Goal: Transaction & Acquisition: Purchase product/service

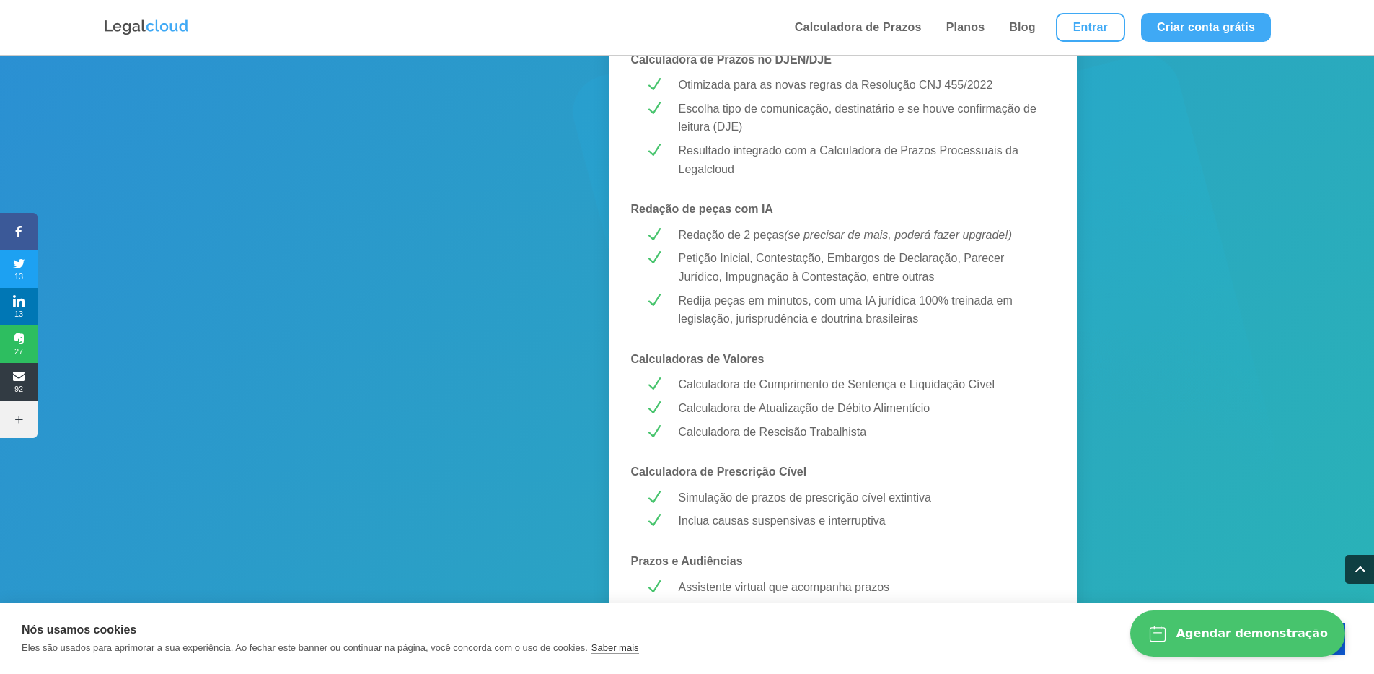
scroll to position [598, 0]
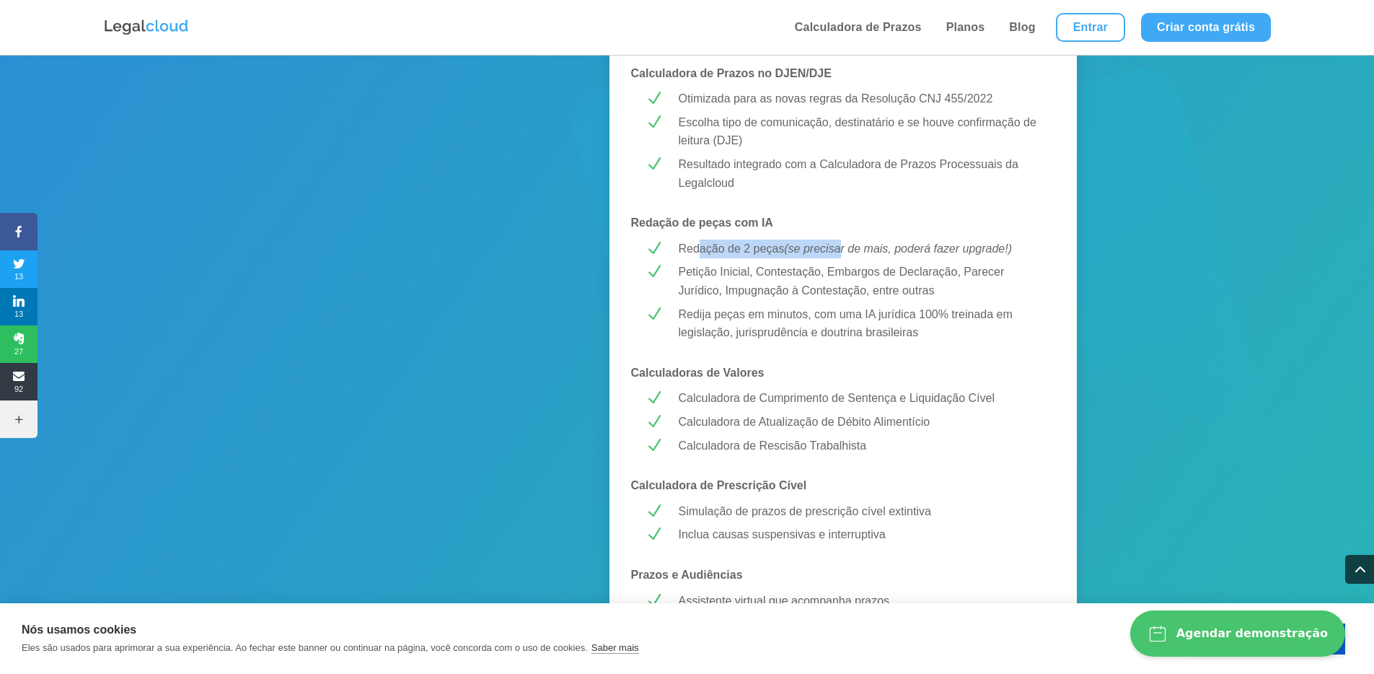
drag, startPoint x: 702, startPoint y: 248, endPoint x: 844, endPoint y: 247, distance: 142.1
click at [844, 247] on p "Redação de 2 peças (se precisar de mais, poderá fazer upgrade!)" at bounding box center [860, 249] width 363 height 19
click at [952, 247] on em "(se precisar de mais, poderá fazer upgrade!)" at bounding box center [898, 248] width 228 height 12
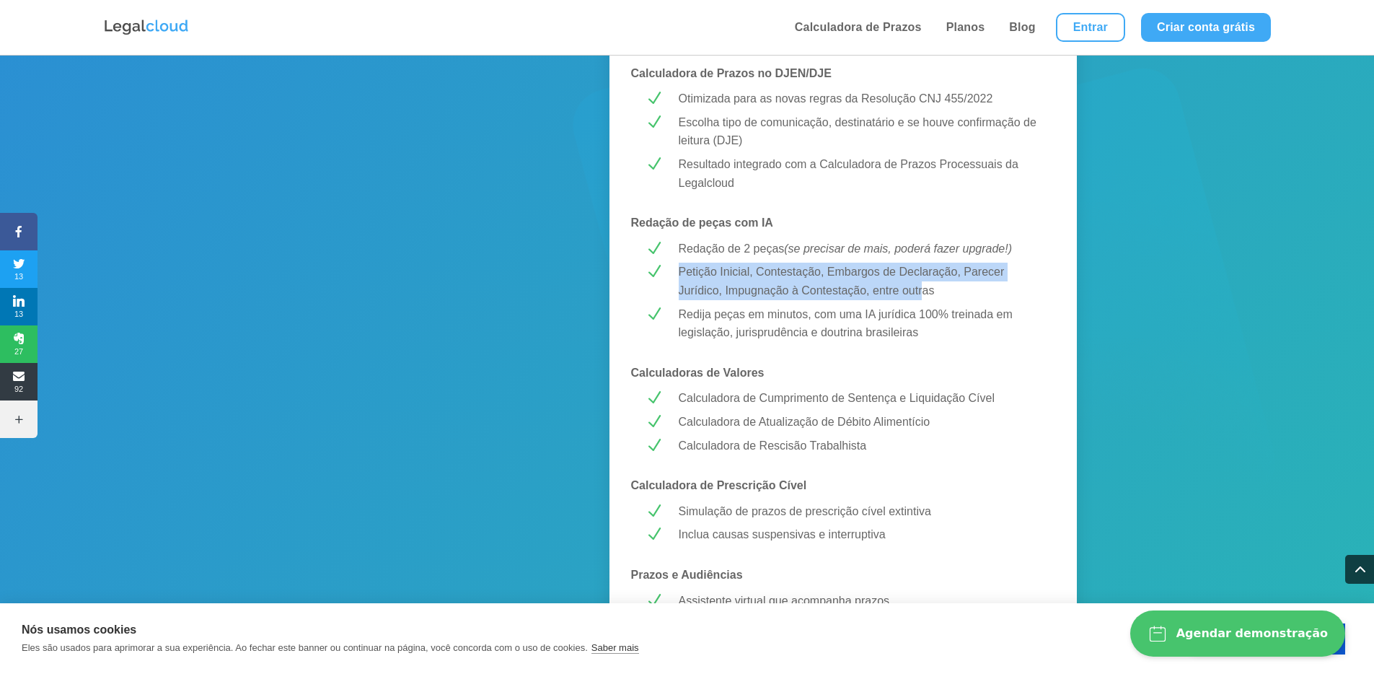
drag, startPoint x: 672, startPoint y: 273, endPoint x: 925, endPoint y: 299, distance: 253.8
click at [925, 299] on div "Petição Inicial, Contestação, Embargos de Declaração, Parecer Jurídico, Impugna…" at bounding box center [855, 281] width 374 height 37
click at [925, 299] on p "Petição Inicial, Contestação, Embargos de Declaração, Parecer Jurídico, Impugna…" at bounding box center [860, 281] width 363 height 37
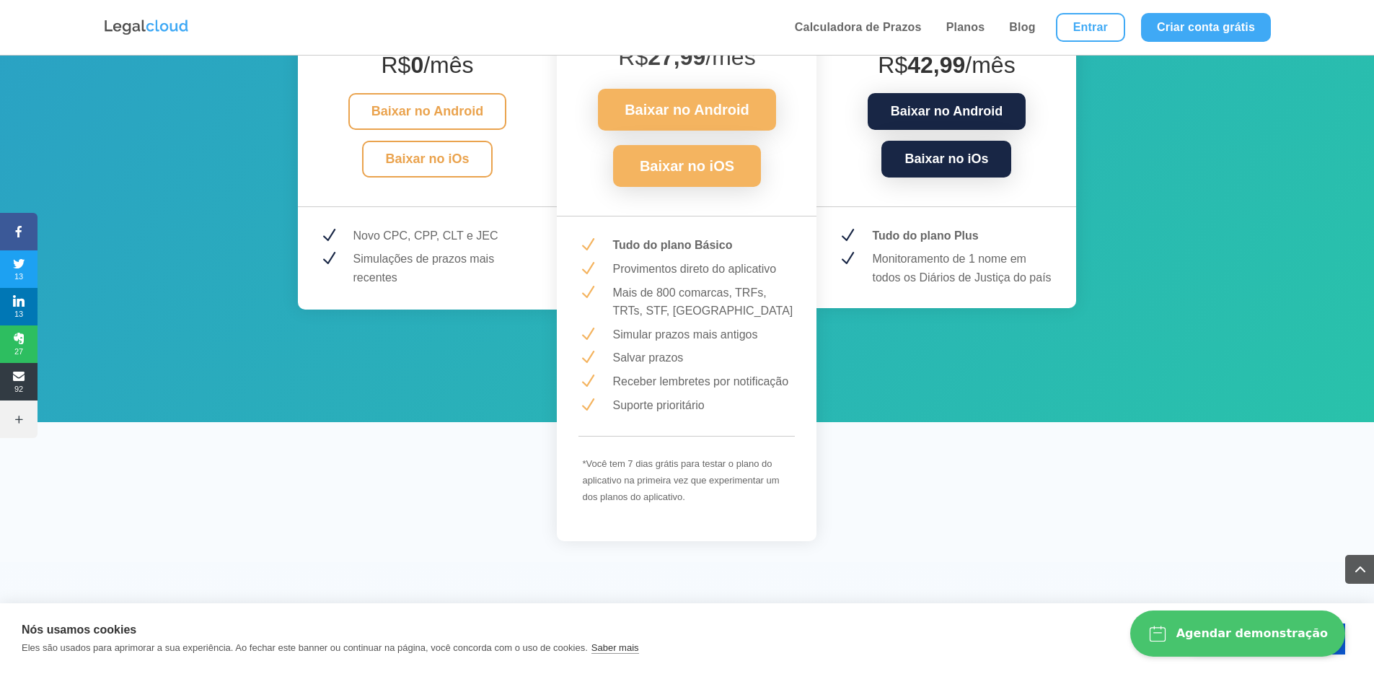
scroll to position [2085, 0]
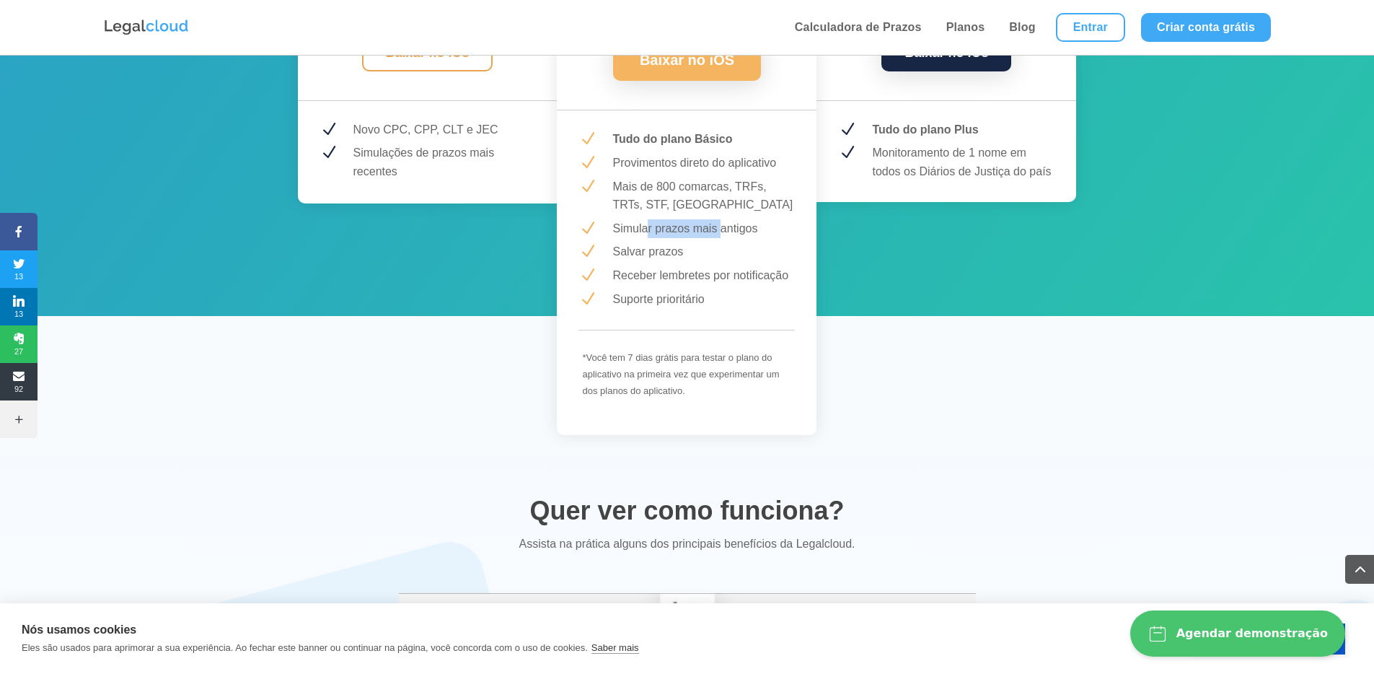
drag, startPoint x: 646, startPoint y: 224, endPoint x: 719, endPoint y: 232, distance: 74.1
click at [719, 232] on p "Simular prazos mais antigos" at bounding box center [703, 228] width 183 height 19
click at [710, 236] on div at bounding box center [710, 236] width 0 height 0
click at [685, 224] on p "Simular prazos mais antigos" at bounding box center [703, 228] width 183 height 19
